Goal: Transaction & Acquisition: Purchase product/service

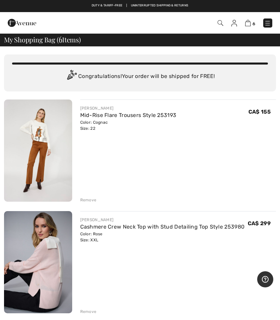
click at [87, 197] on div "Remove" at bounding box center [88, 200] width 16 height 6
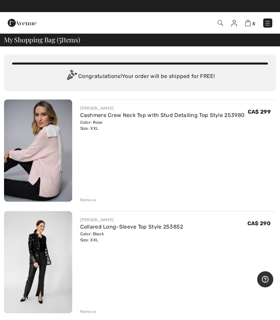
click at [89, 199] on div "Remove" at bounding box center [88, 200] width 16 height 6
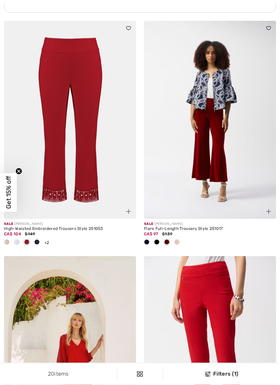
scroll to position [1636, 0]
click at [217, 200] on img at bounding box center [210, 120] width 132 height 198
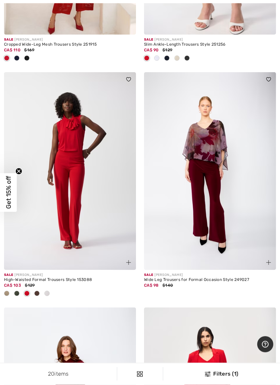
scroll to position [1925, 0]
click at [223, 238] on img at bounding box center [210, 171] width 132 height 198
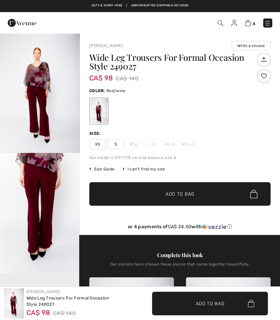
checkbox input "true"
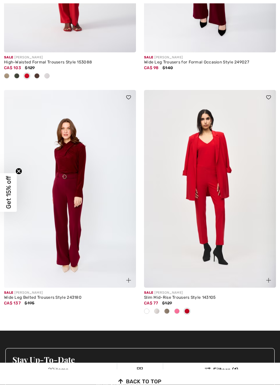
scroll to position [2325, 0]
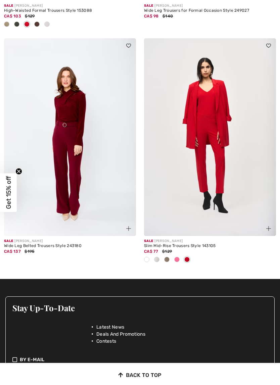
click at [78, 205] on img at bounding box center [70, 137] width 132 height 198
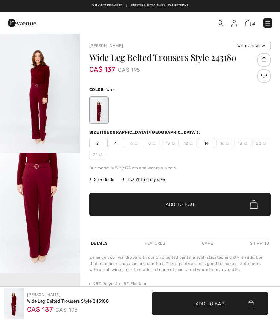
checkbox input "true"
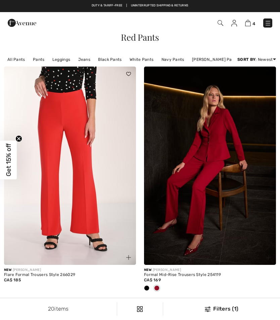
click at [220, 25] on img at bounding box center [221, 23] width 6 height 6
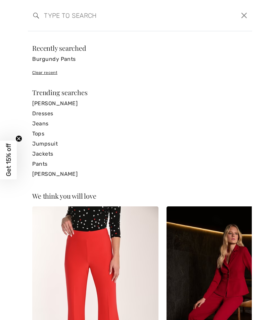
click at [59, 15] on input "search" at bounding box center [116, 15] width 154 height 20
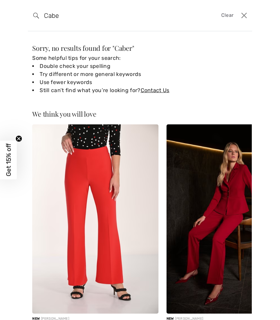
type input "Cab"
